Goal: Find specific page/section: Find specific page/section

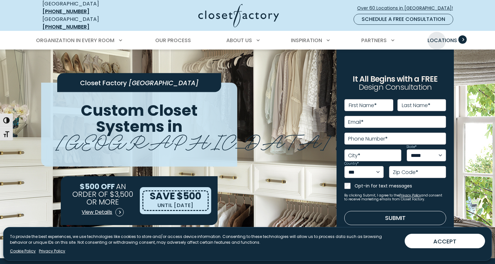
click at [437, 37] on span "Locations" at bounding box center [443, 40] width 30 height 7
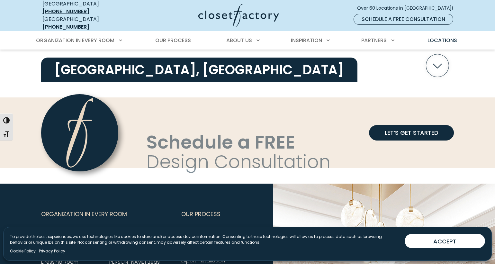
scroll to position [1374, 0]
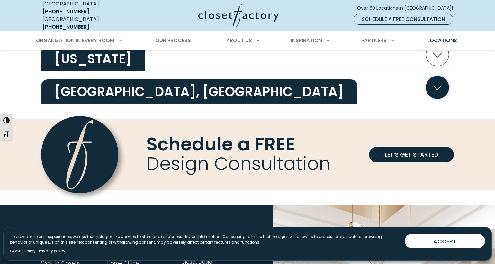
click at [442, 82] on icon "button" at bounding box center [437, 87] width 23 height 23
